Goal: Check status

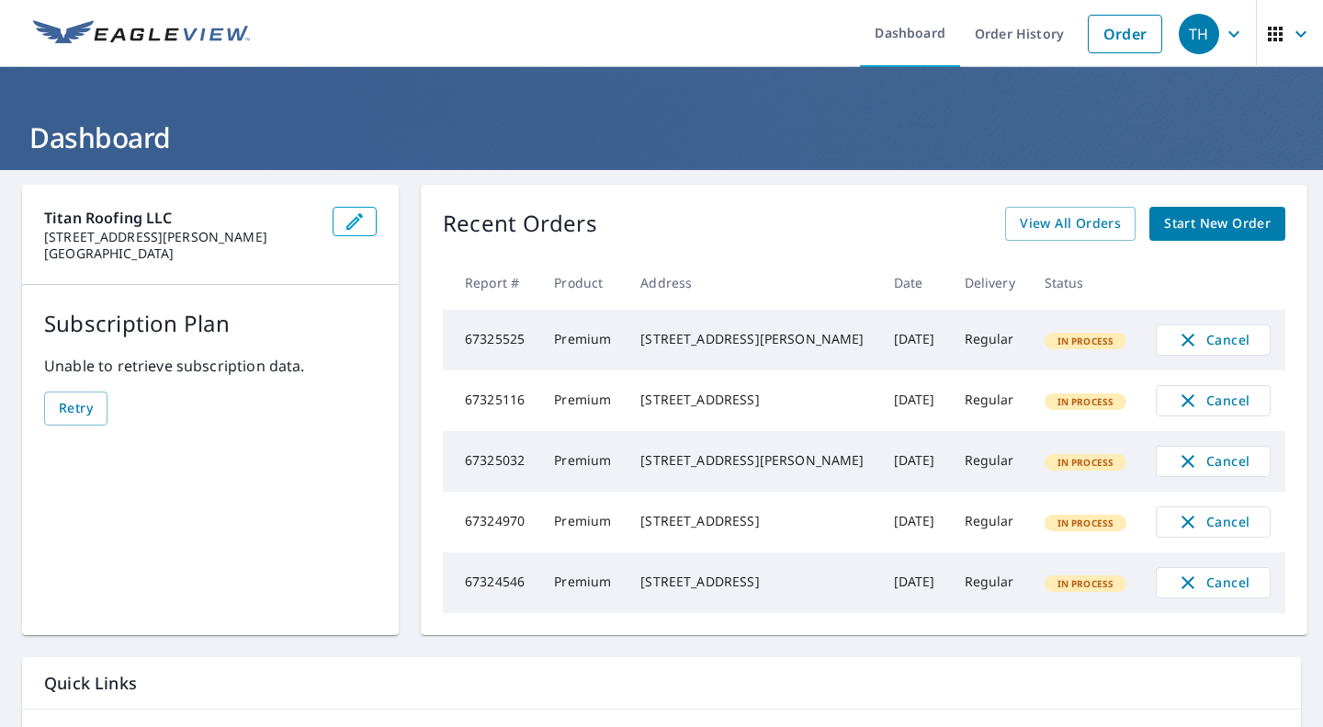
click at [1030, 483] on td "In Process" at bounding box center [1086, 461] width 112 height 61
click at [978, 472] on td "Regular" at bounding box center [990, 461] width 80 height 61
click at [1030, 481] on td "In Process" at bounding box center [1086, 461] width 112 height 61
click at [526, 477] on td "67325032" at bounding box center [491, 461] width 96 height 61
click at [519, 471] on td "67325032" at bounding box center [491, 461] width 96 height 61
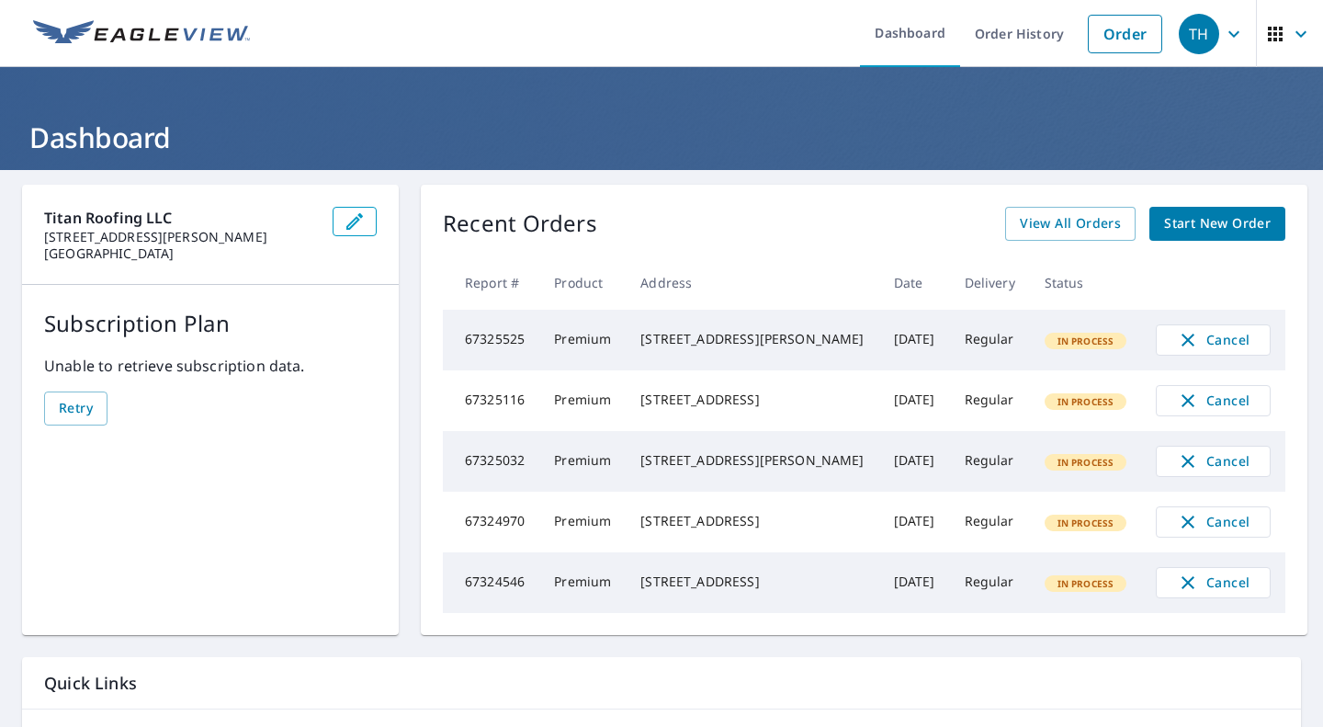
click at [493, 467] on td "67325032" at bounding box center [491, 461] width 96 height 61
